Goal: Navigation & Orientation: Find specific page/section

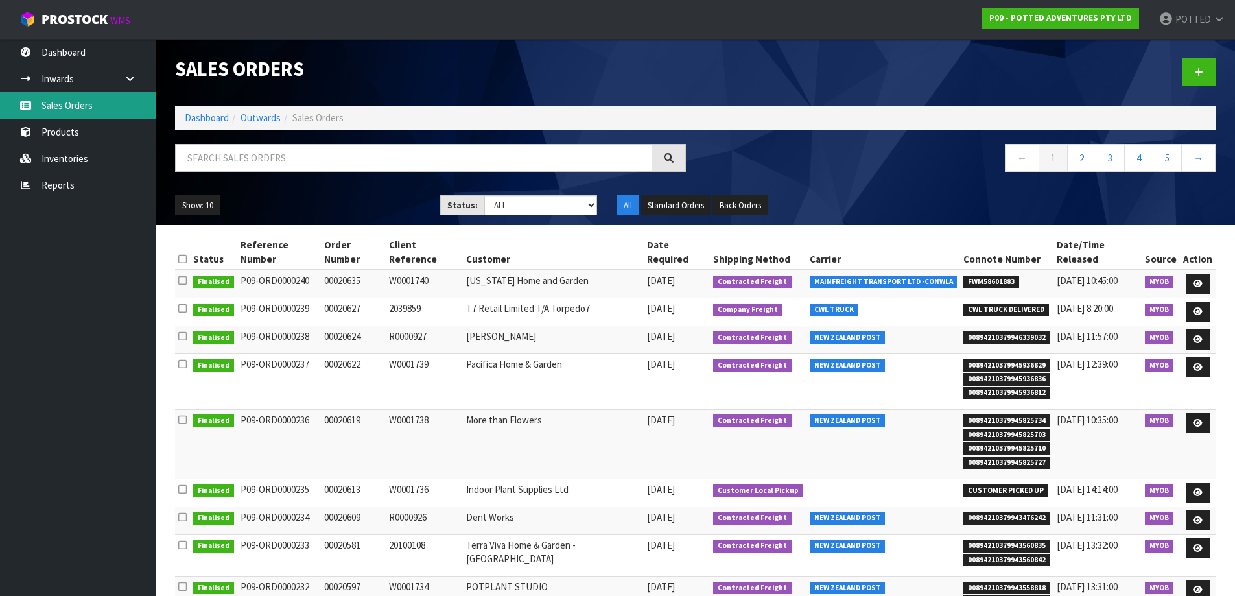
click at [77, 105] on link "Sales Orders" at bounding box center [78, 105] width 156 height 27
click at [71, 76] on link "Inwards" at bounding box center [78, 78] width 156 height 27
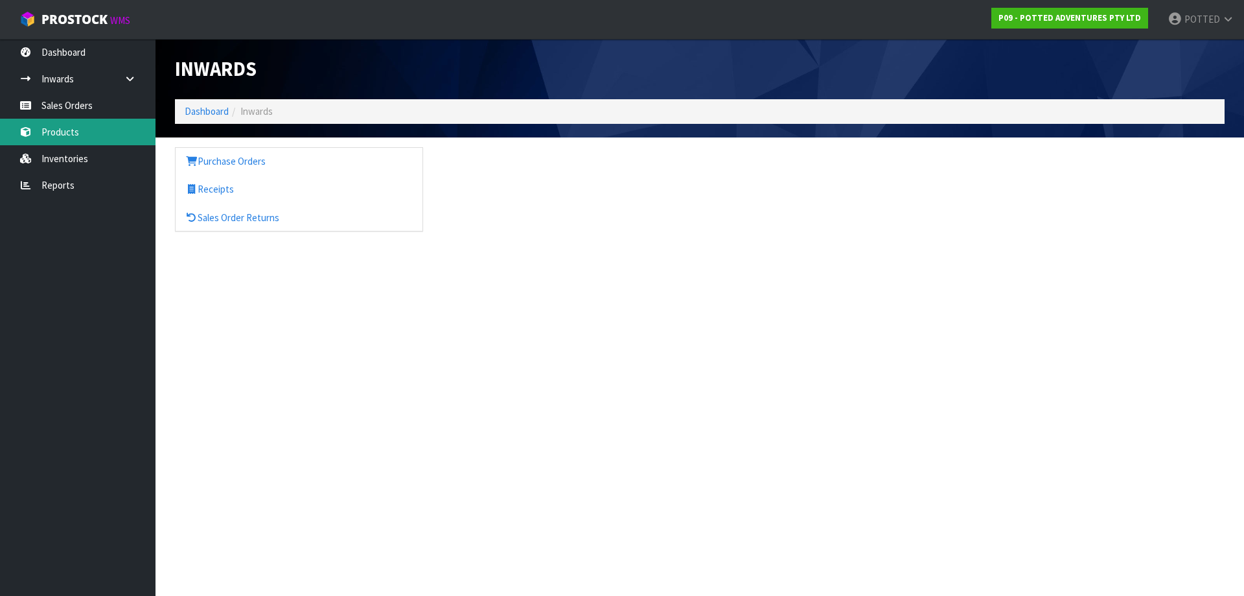
click at [64, 133] on link "Products" at bounding box center [78, 132] width 156 height 27
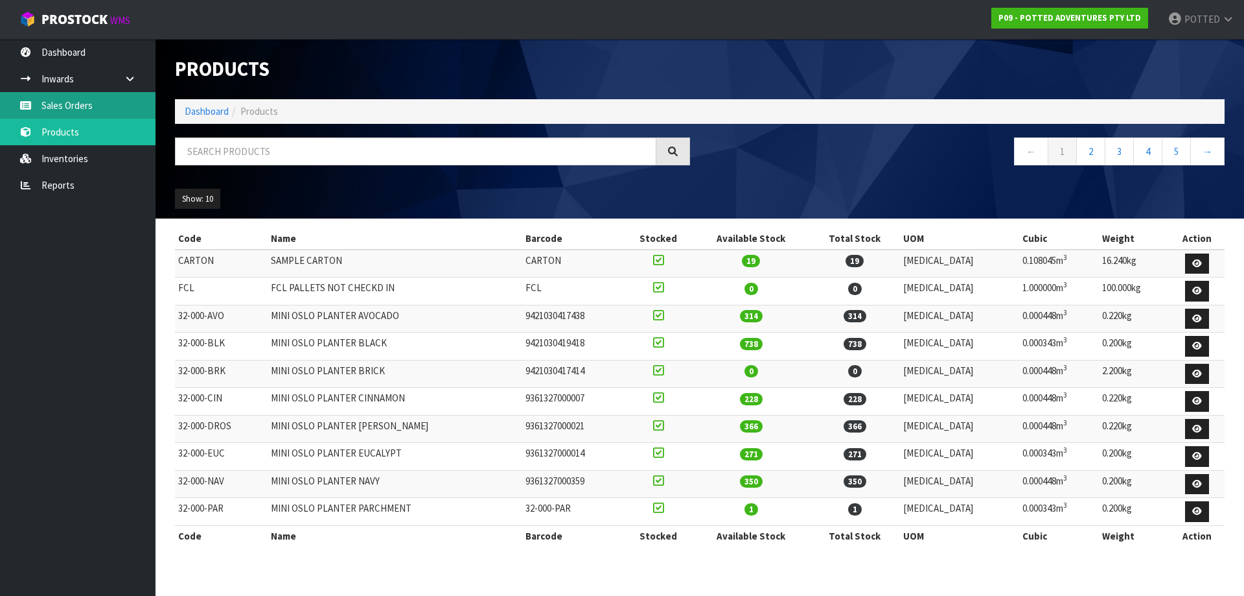
click at [61, 100] on link "Sales Orders" at bounding box center [78, 105] width 156 height 27
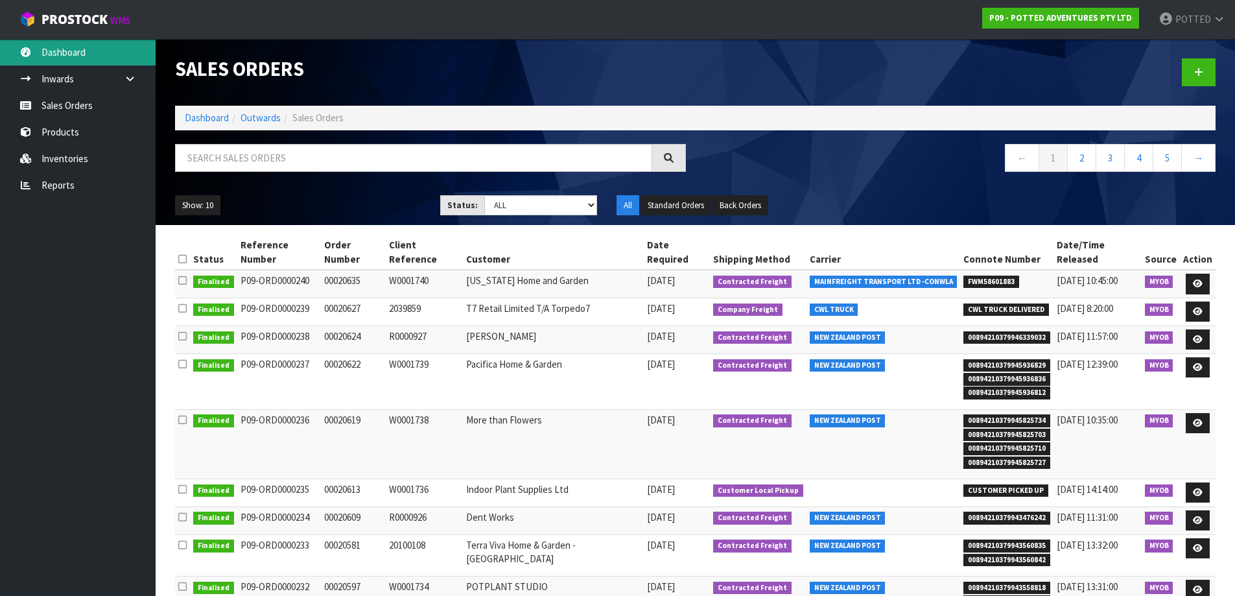
click at [56, 56] on link "Dashboard" at bounding box center [78, 52] width 156 height 27
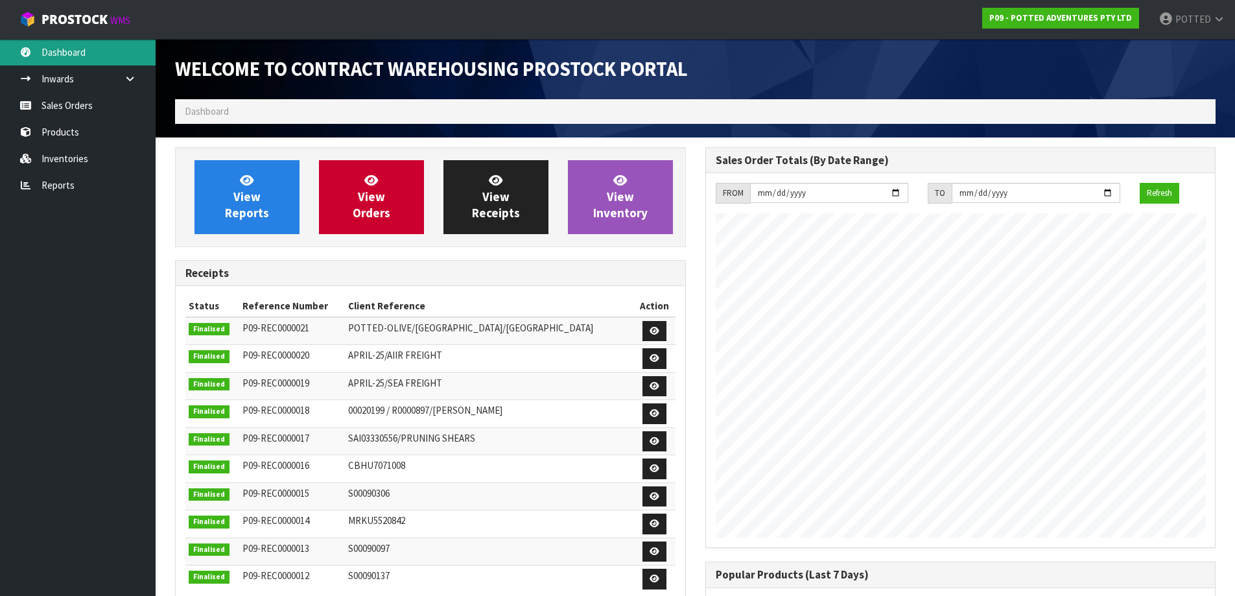
scroll to position [529, 529]
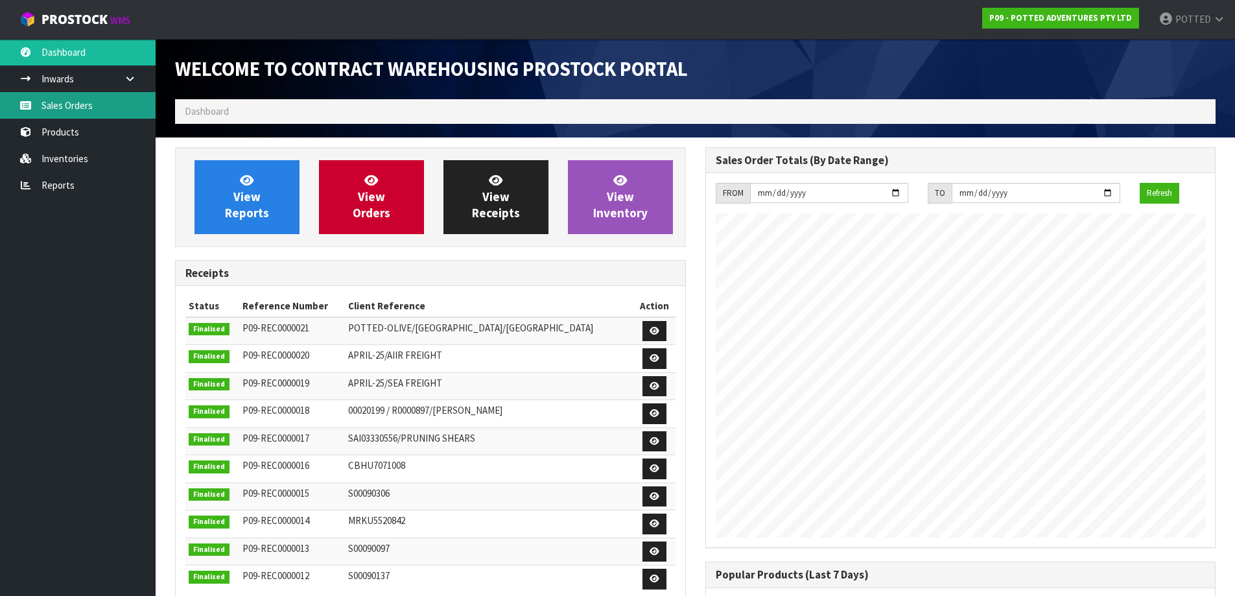
click at [53, 102] on link "Sales Orders" at bounding box center [78, 105] width 156 height 27
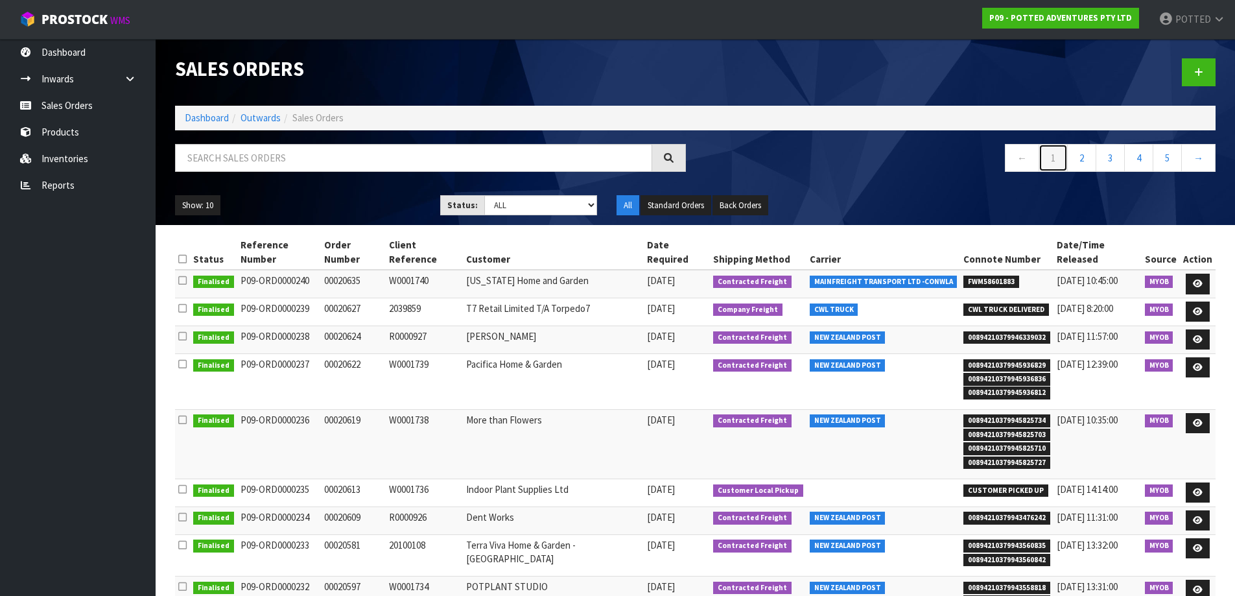
click at [1049, 158] on link "1" at bounding box center [1052, 158] width 29 height 28
click at [1011, 165] on link "←" at bounding box center [1021, 158] width 34 height 28
click at [67, 133] on link "Products" at bounding box center [78, 132] width 156 height 27
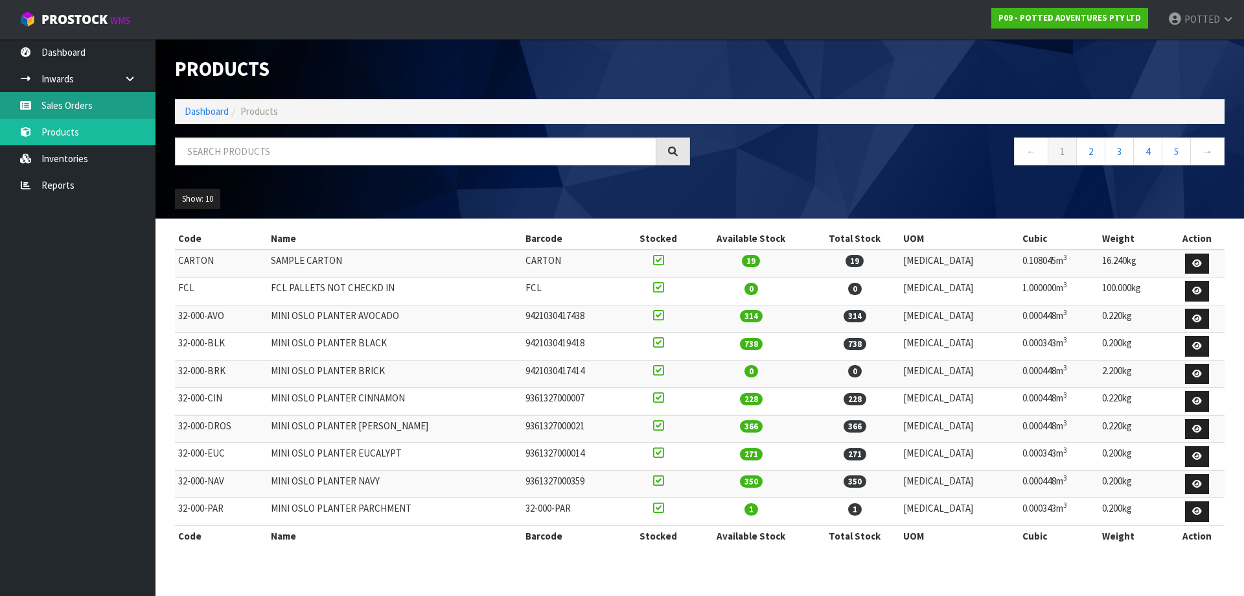
click at [60, 107] on link "Sales Orders" at bounding box center [78, 105] width 156 height 27
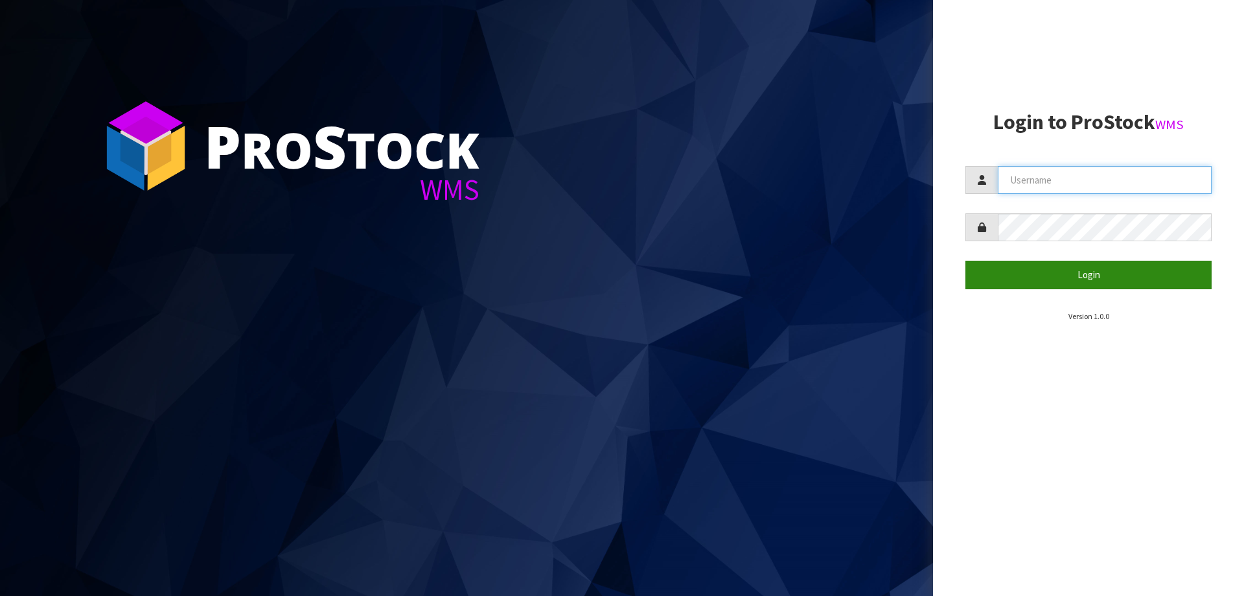
type input "POTTED"
click at [1061, 284] on button "Login" at bounding box center [1089, 275] width 246 height 28
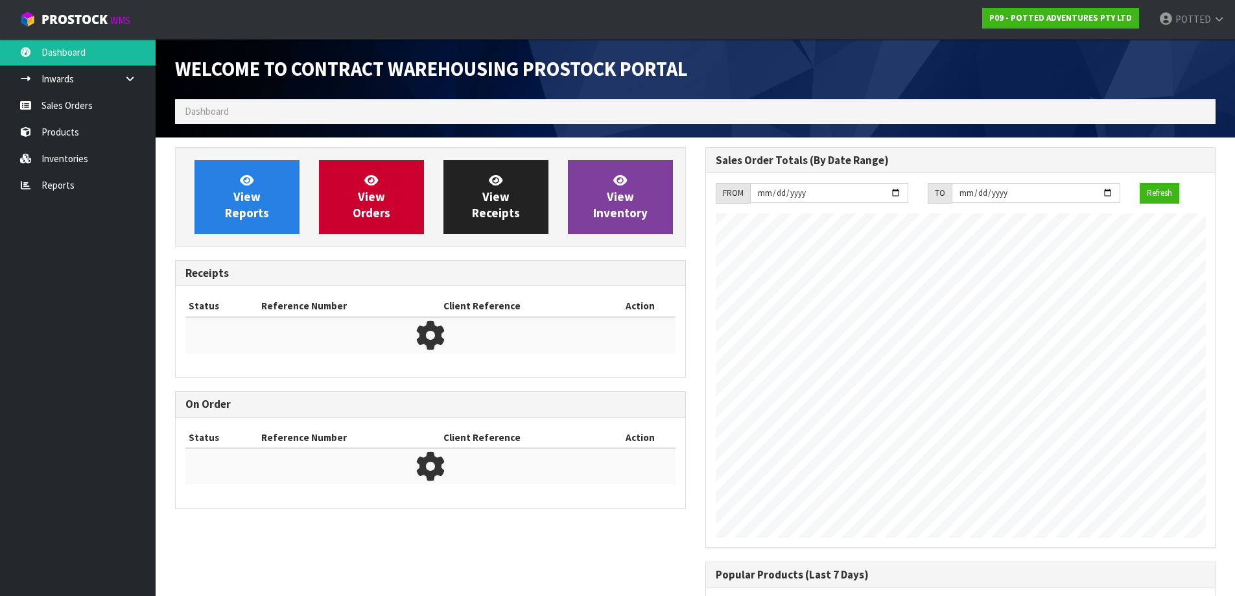
scroll to position [529, 529]
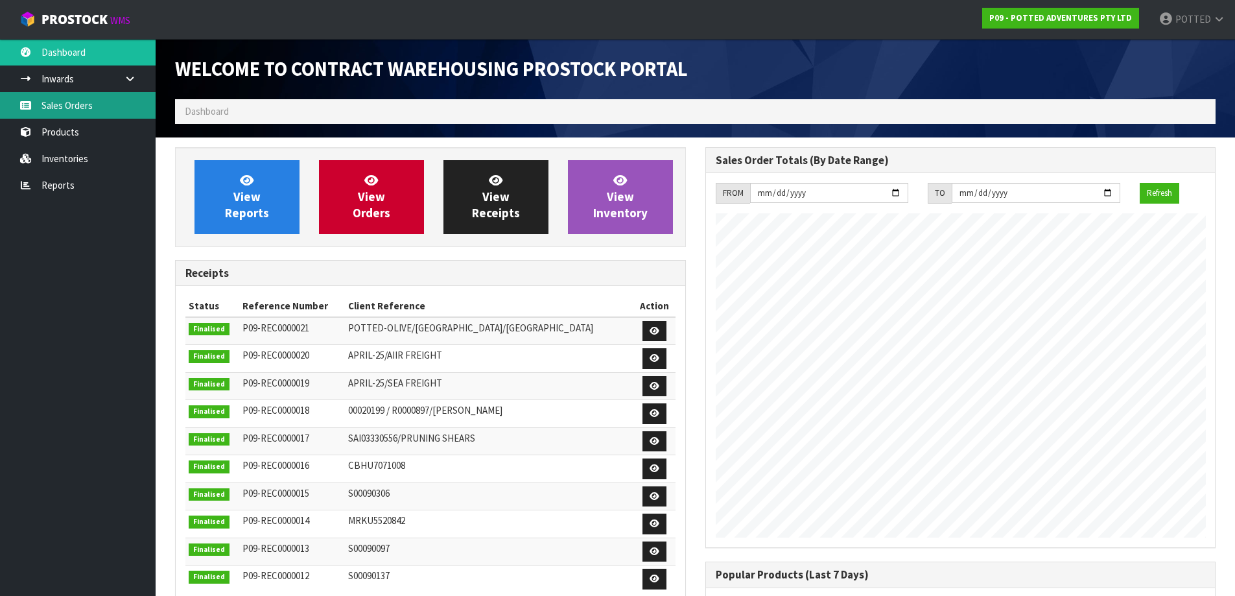
click at [65, 104] on link "Sales Orders" at bounding box center [78, 105] width 156 height 27
